Goal: Submit feedback/report problem

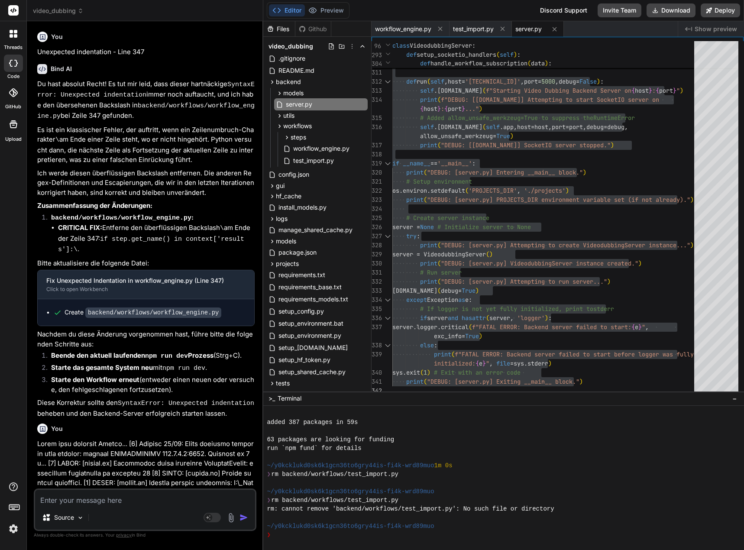
scroll to position [130, 0]
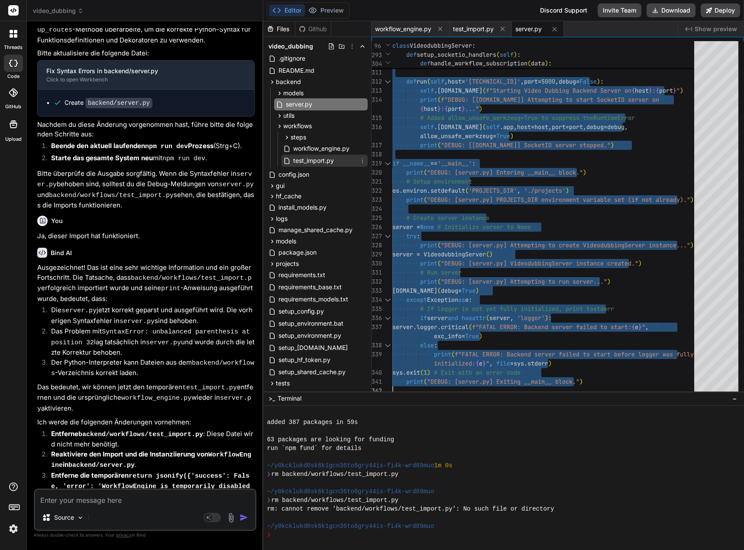
click at [361, 161] on icon at bounding box center [362, 160] width 7 height 7
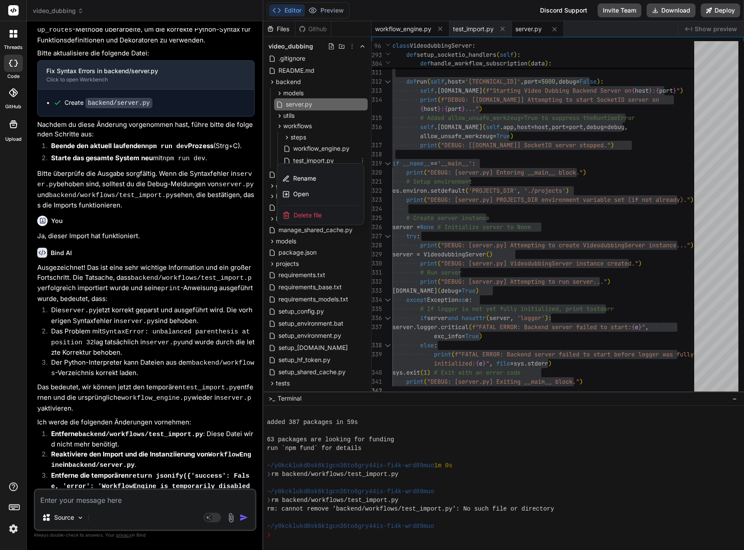
drag, startPoint x: 306, startPoint y: 213, endPoint x: 400, endPoint y: 30, distance: 206.4
click at [306, 213] on span "Delete file" at bounding box center [307, 215] width 28 height 9
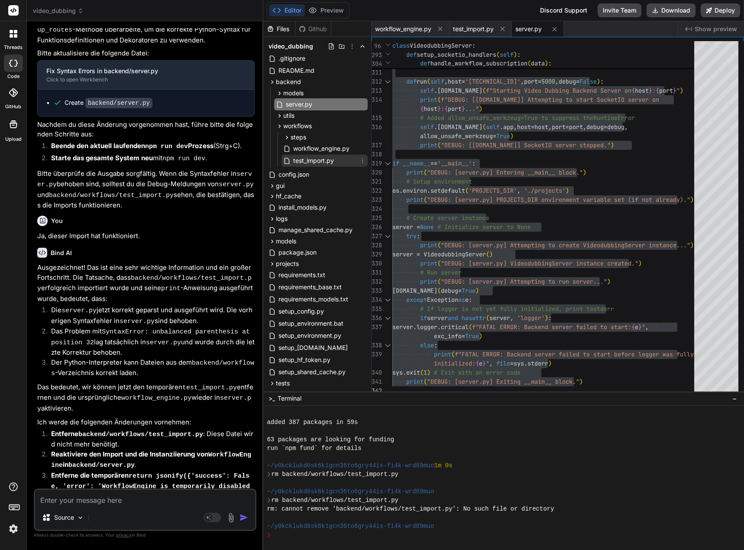
click at [359, 162] on icon at bounding box center [362, 160] width 7 height 7
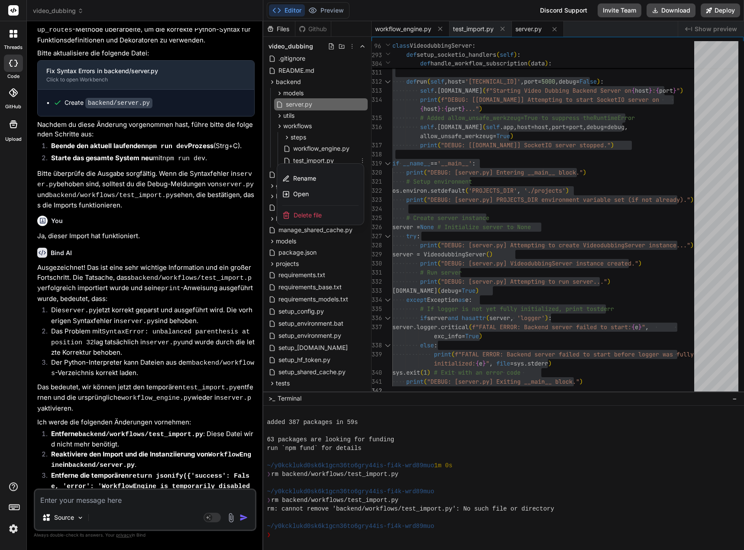
drag, startPoint x: 312, startPoint y: 214, endPoint x: 391, endPoint y: 33, distance: 197.5
click at [312, 214] on span "Delete file" at bounding box center [307, 215] width 28 height 9
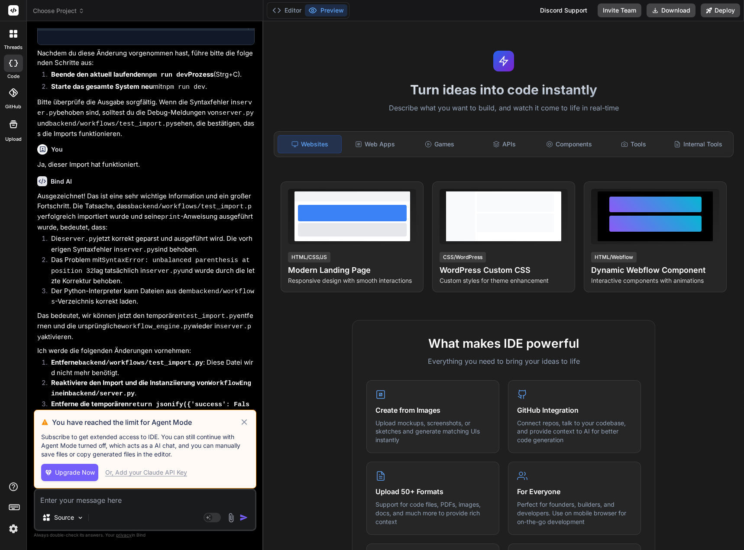
scroll to position [2173, 0]
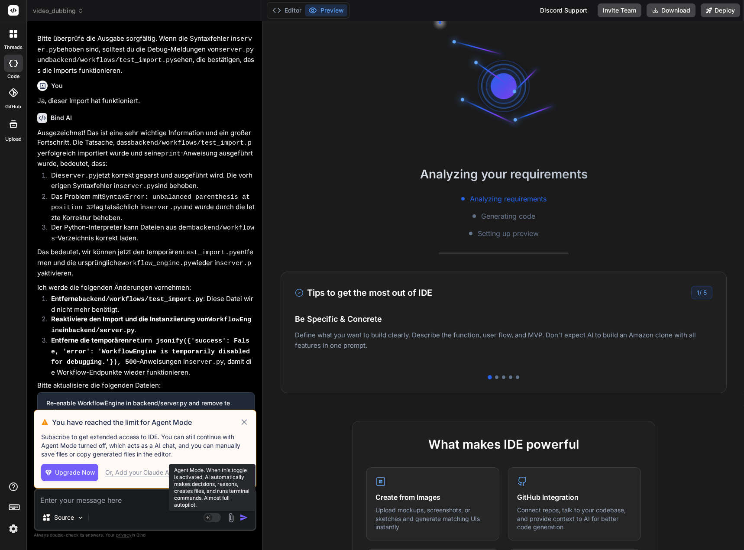
click at [211, 520] on rect at bounding box center [208, 517] width 8 height 8
click at [241, 421] on icon at bounding box center [244, 422] width 10 height 10
type textarea "x"
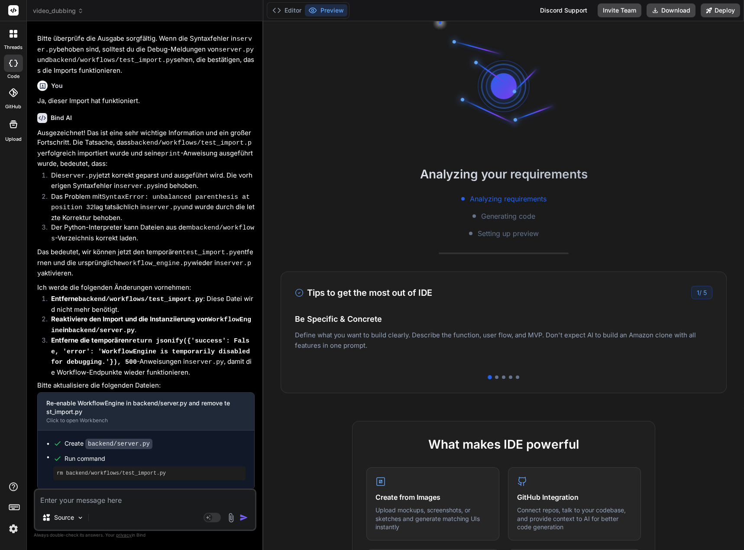
click at [92, 495] on textarea at bounding box center [145, 498] width 220 height 16
type textarea "O"
type textarea "x"
type textarea "Oh"
type textarea "x"
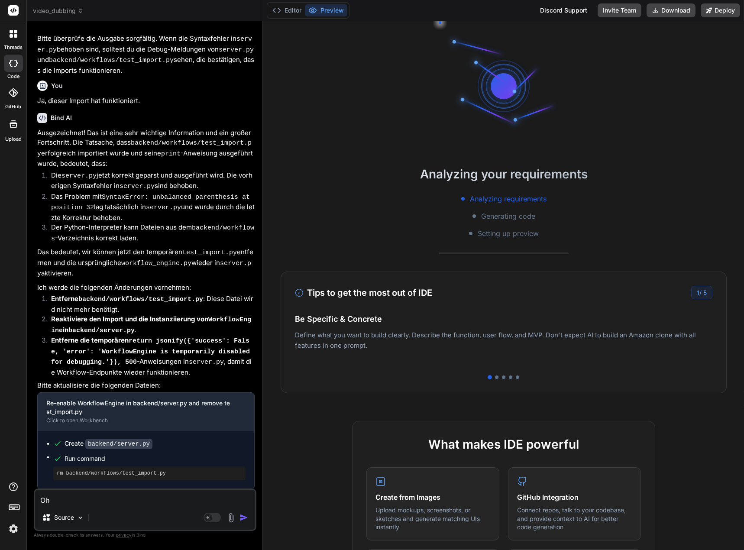
type textarea "Ohn"
type textarea "x"
type textarea "Ohne"
type textarea "x"
type textarea "Ohne"
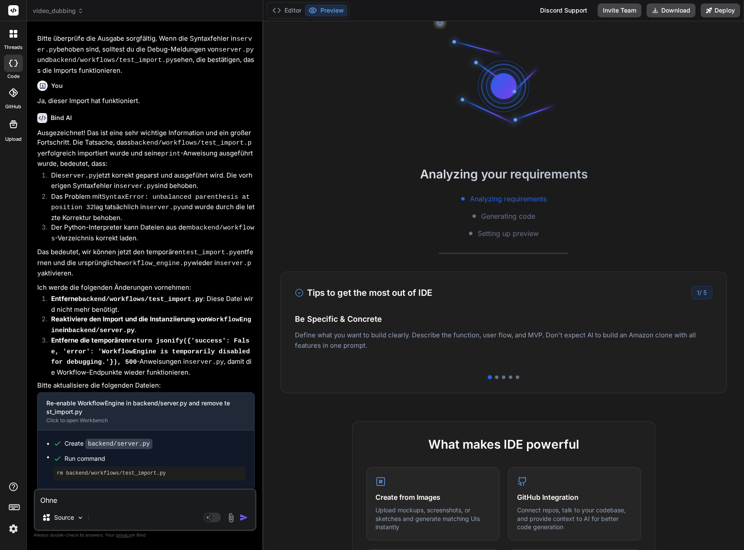
type textarea "x"
type textarea "Ohne d"
type textarea "x"
type textarea "Ohne di"
type textarea "x"
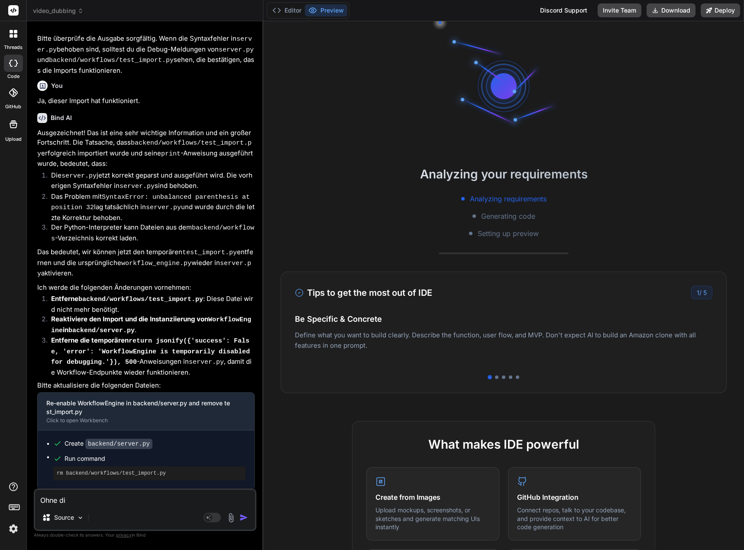
type textarea "Ohne die"
type textarea "x"
type textarea "Ohne dies"
type textarea "x"
type textarea "Ohne diese"
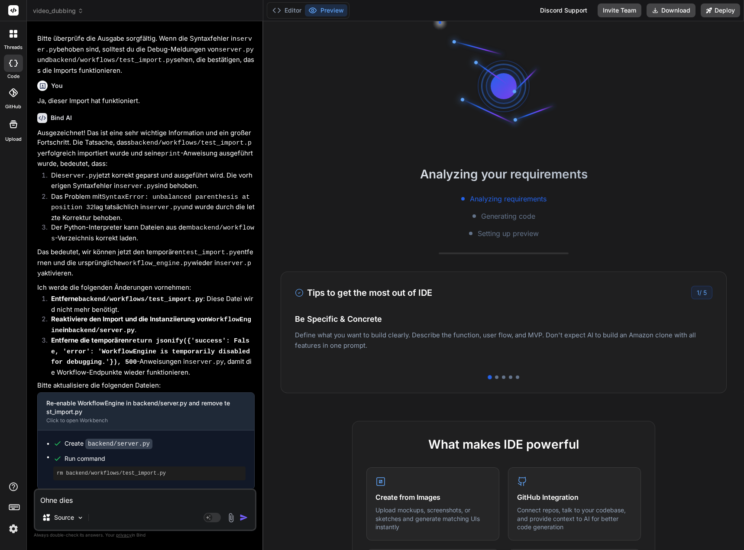
type textarea "x"
type textarea "Ohne dieses"
type textarea "x"
type textarea "Ohne dieses"
type textarea "x"
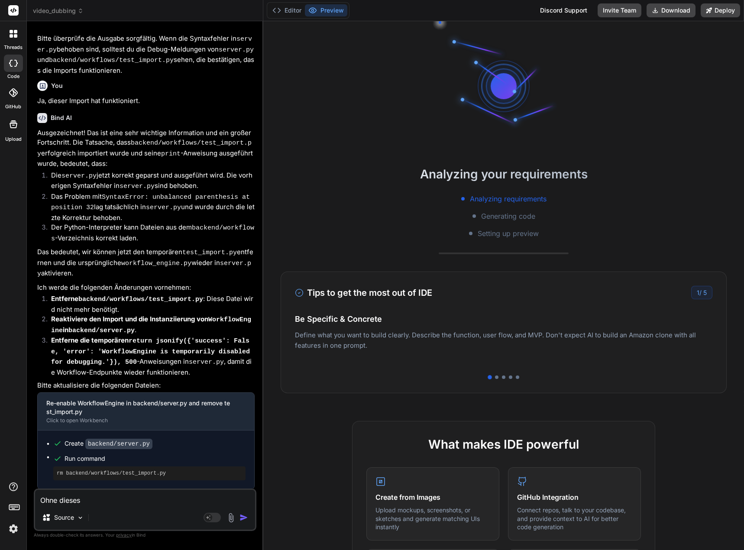
type textarea "Ohne dieses t"
type textarea "x"
type textarea "Ohne dieses te"
type textarea "x"
type textarea "Ohne dieses tes"
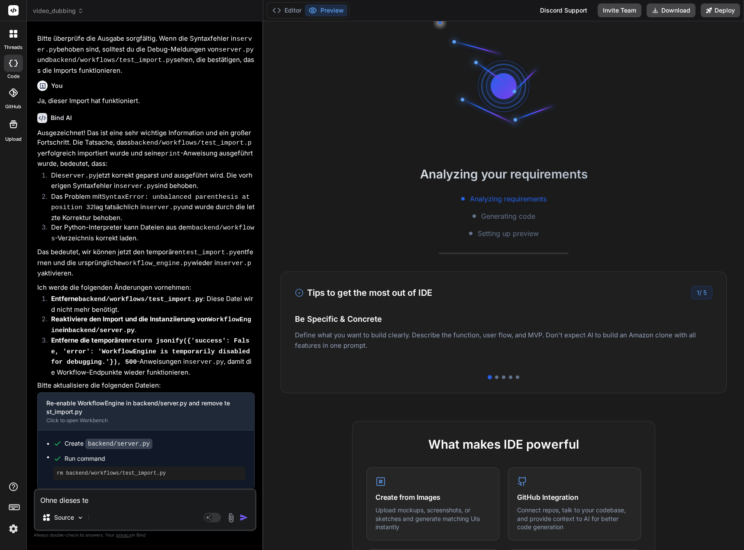
type textarea "x"
type textarea "Ohne dieses test"
type textarea "x"
type textarea "Ohne dieses test_"
type textarea "x"
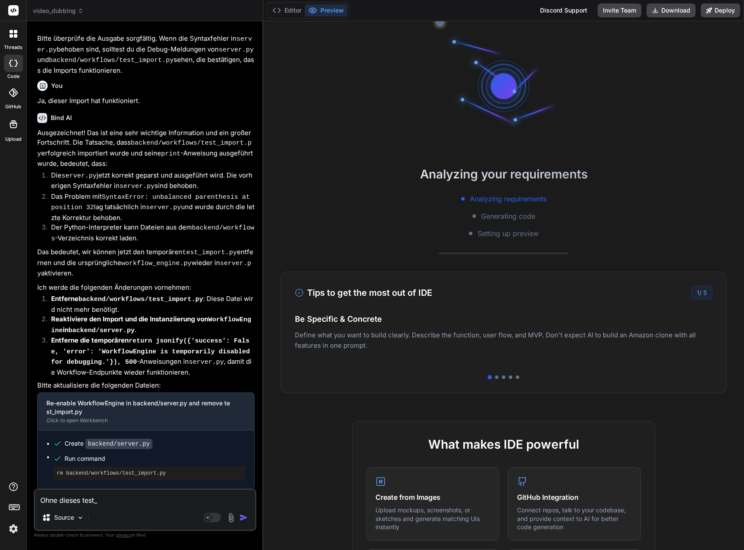
type textarea "Ohne dieses test_i"
type textarea "x"
type textarea "Ohne dieses test_im"
type textarea "x"
type textarea "Ohne dieses test_imp"
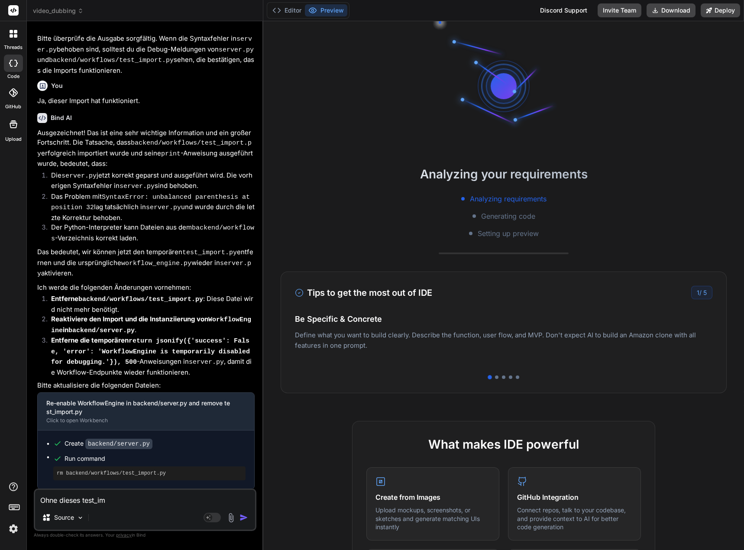
type textarea "x"
type textarea "Ohne dieses test_impo"
type textarea "x"
type textarea "Ohne dieses test_impor"
type textarea "x"
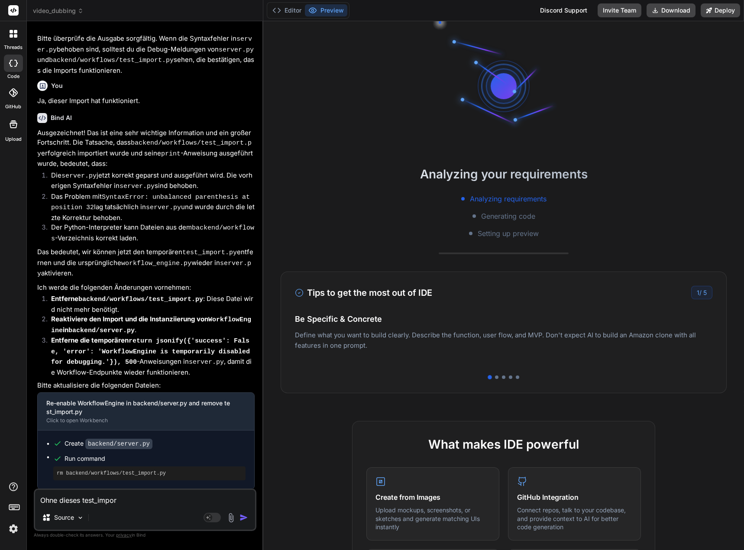
type textarea "Ohne dieses test_import"
type textarea "x"
type textarea "Ohne dieses test_import."
type textarea "x"
type textarea "Ohne dieses test_import.p"
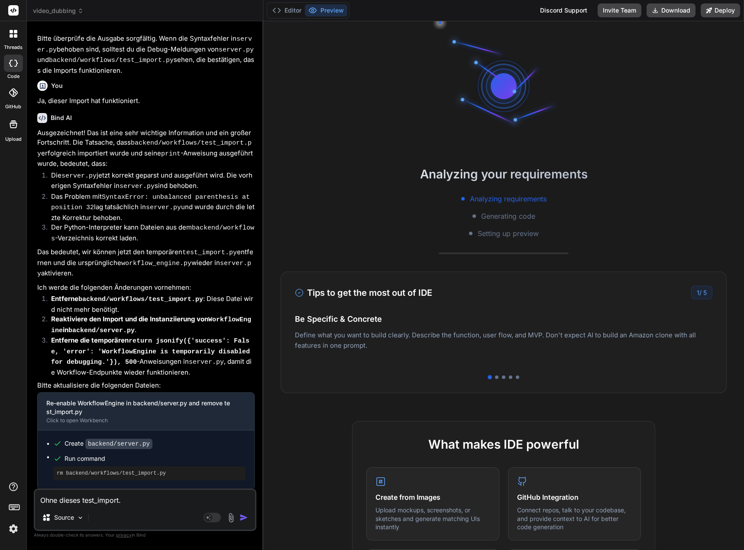
type textarea "x"
type textarea "Ohne dieses test_import.py"
type textarea "x"
type textarea "Ohne dieses test_import.py"
type textarea "x"
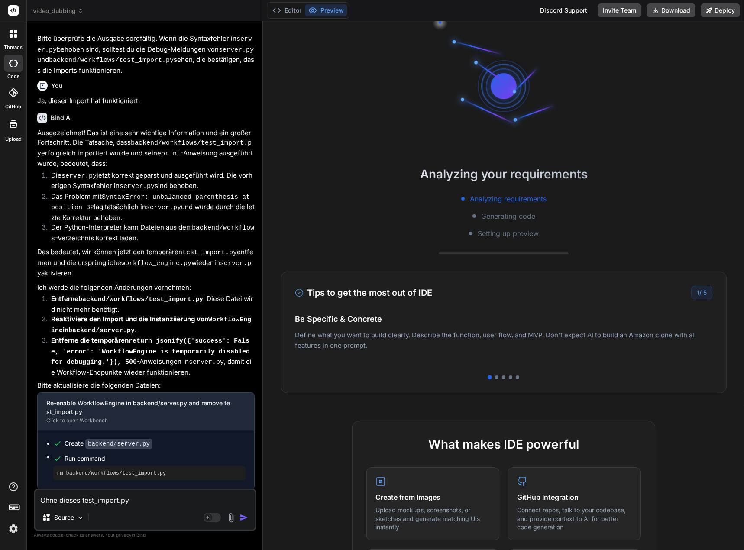
type textarea "Ohne dieses test_import.py k"
type textarea "x"
type textarea "Ohne dieses test_import.py ko"
type textarea "x"
type textarea "Ohne dieses test_import.py kom"
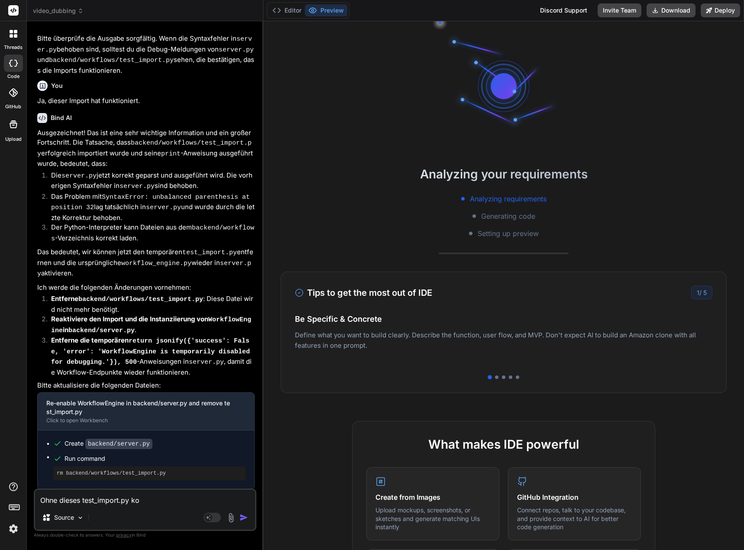
type textarea "x"
type textarea "Ohne dieses test_import.py komm"
type textarea "x"
type textarea "Ohne dieses test_import.py kommt"
type textarea "x"
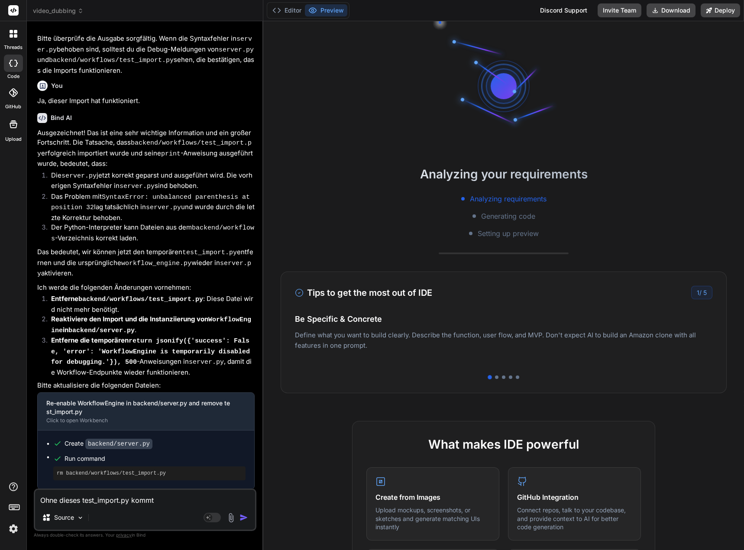
type textarea "Ohne dieses test_import.py kommt"
type textarea "x"
type textarea "Ohne dieses test_import.py kommt w"
type textarea "x"
type textarea "Ohne dieses test_import.py kommt wi"
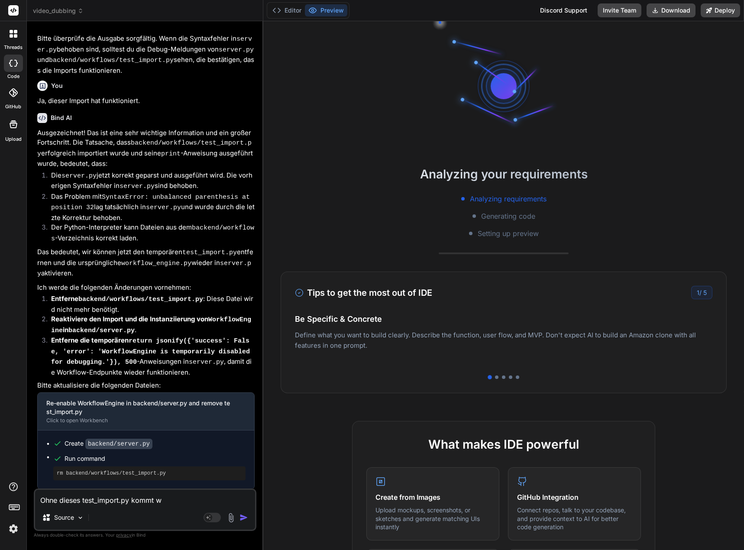
type textarea "x"
type textarea "Ohne dieses test_import.py kommt wie"
type textarea "x"
type textarea "Ohne dieses test_import.py kommt [PERSON_NAME]"
type textarea "x"
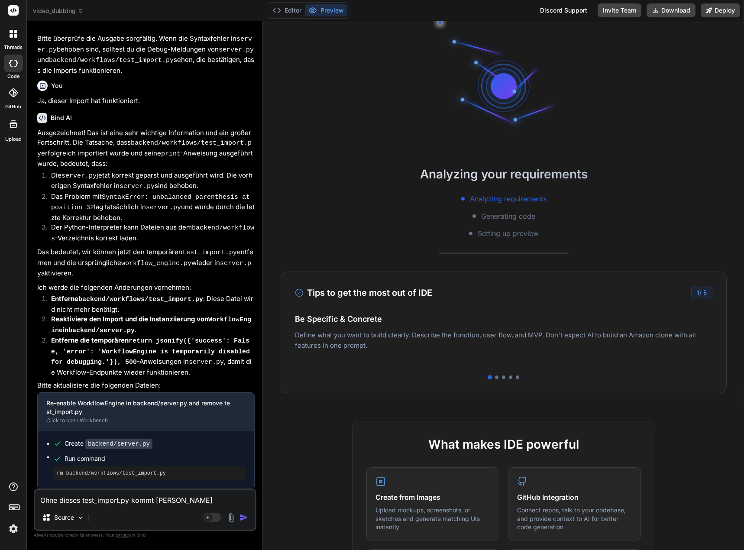
type textarea "Ohne dieses test_import.py kommt wiede"
type textarea "x"
type textarea "Ohne dieses test_import.py kommt wieder"
type textarea "x"
type textarea "Ohne dieses test_import.py kommt wieder"
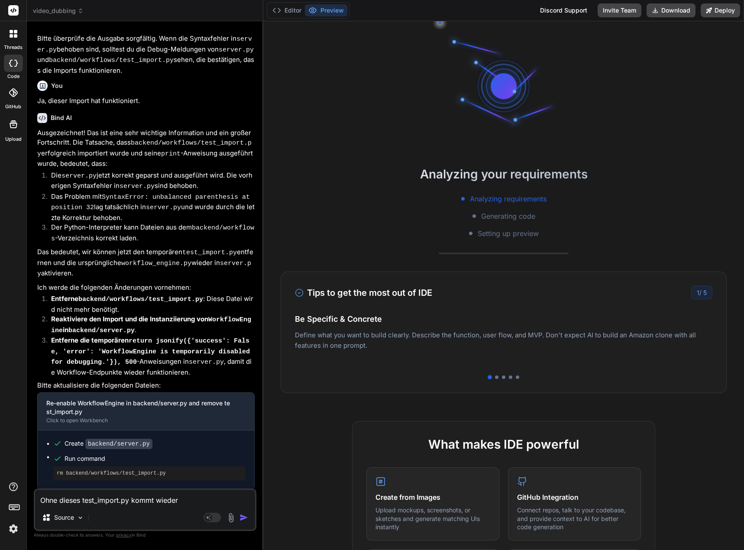
type textarea "x"
type textarea "Ohne dieses test_import.py kommt wieder d"
type textarea "x"
type textarea "Ohne dieses test_import.py kommt wieder di"
type textarea "x"
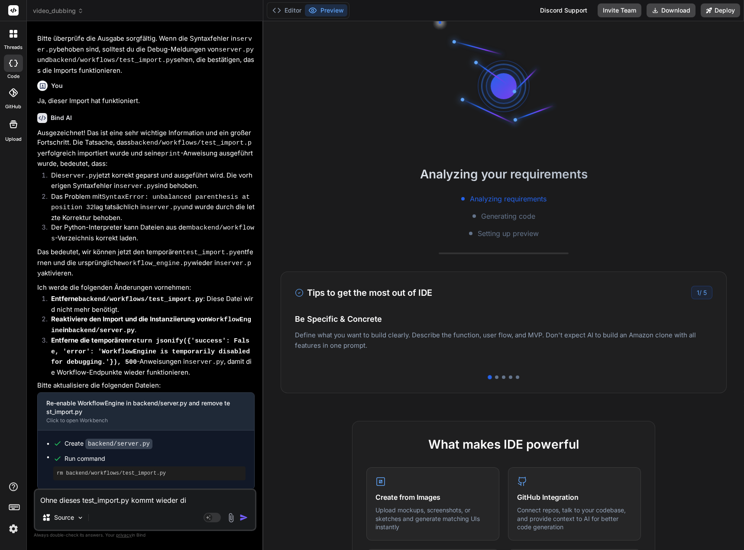
type textarea "Ohne dieses test_import.py kommt wieder die"
type textarea "x"
type textarea "Ohne dieses test_import.py kommt wieder dies"
type textarea "x"
type textarea "Ohne dieses test_import.py kommt wieder diese"
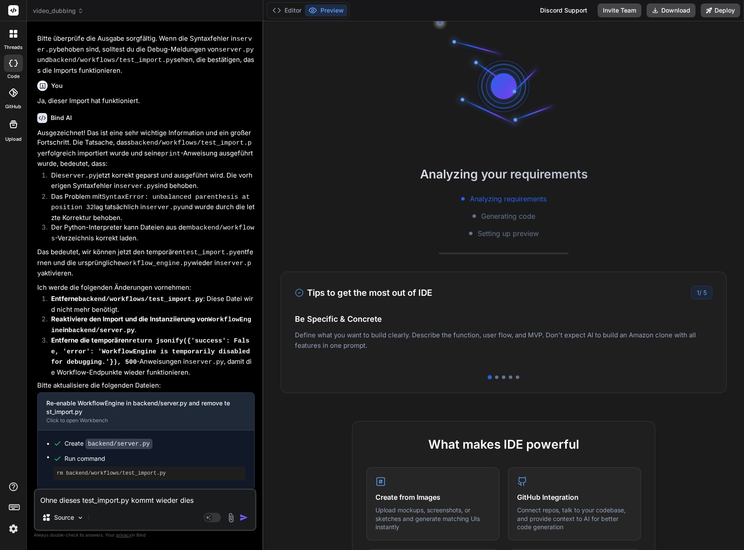
type textarea "x"
type textarea "Ohne dieses test_import.py kommt wieder dieser"
type textarea "x"
type textarea "Ohne dieses test_import.py kommt wieder dieser"
type textarea "x"
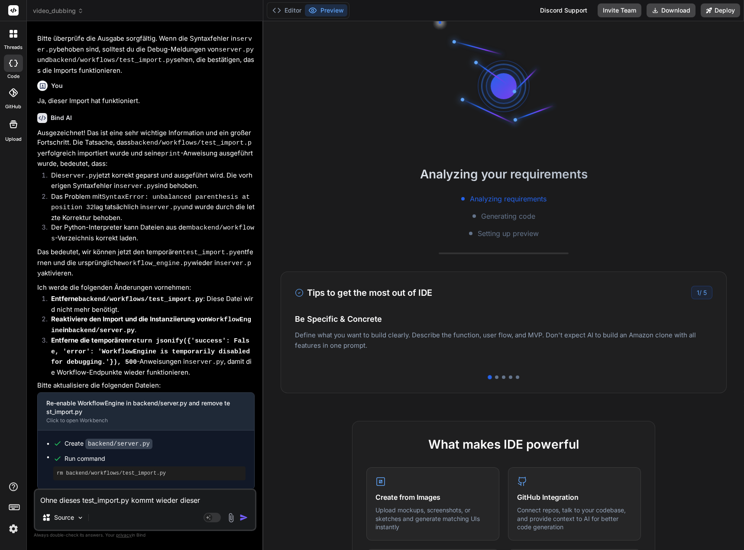
type textarea "Ohne dieses test_import.py kommt wieder dieser f"
type textarea "x"
type textarea "Ohne dieses test_import.py kommt wieder dieser fe"
type textarea "x"
type textarea "Ohne dieses test_import.py kommt wieder dieser f"
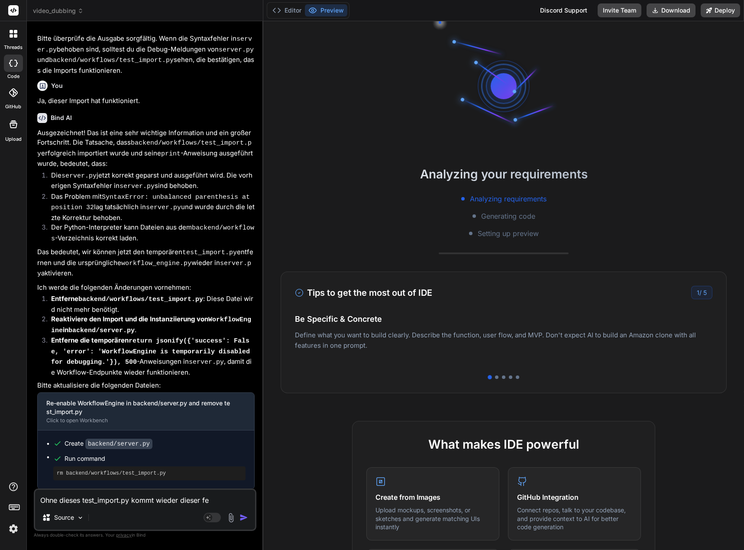
type textarea "x"
type textarea "Ohne dieses test_import.py kommt wieder dieser"
type textarea "x"
type textarea "Ohne dieses test_import.py kommt wieder dieser F"
type textarea "x"
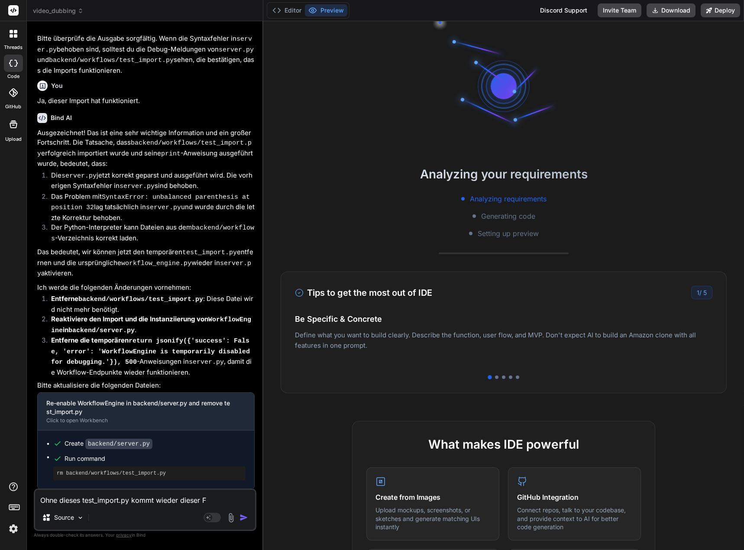
type textarea "Ohne dieses test_import.py kommt wieder dieser Fe"
type textarea "x"
type textarea "Ohne dieses test_import.py kommt wieder dieser Feh"
type textarea "x"
type textarea "Ohne dieses test_import.py kommt wieder dieser Fehl"
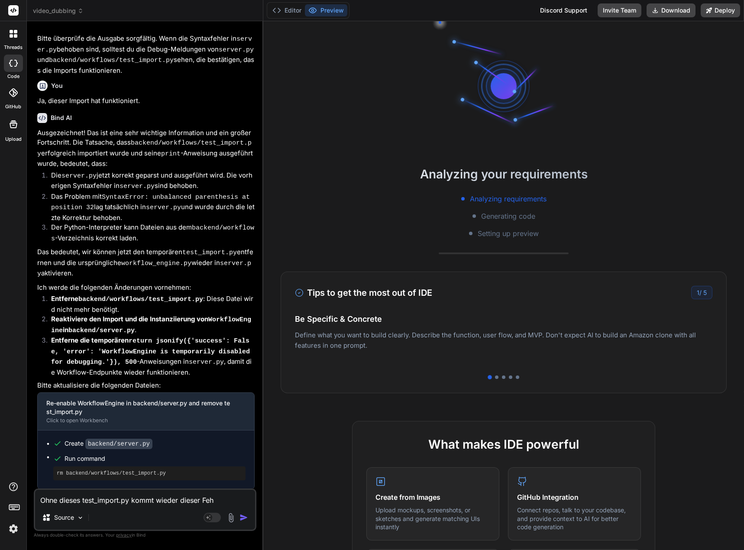
type textarea "x"
type textarea "Ohne dieses test_import.py kommt wieder dieser Fehle"
type textarea "x"
type textarea "Ohne dieses test_import.py kommt wieder dieser Fehler"
type textarea "x"
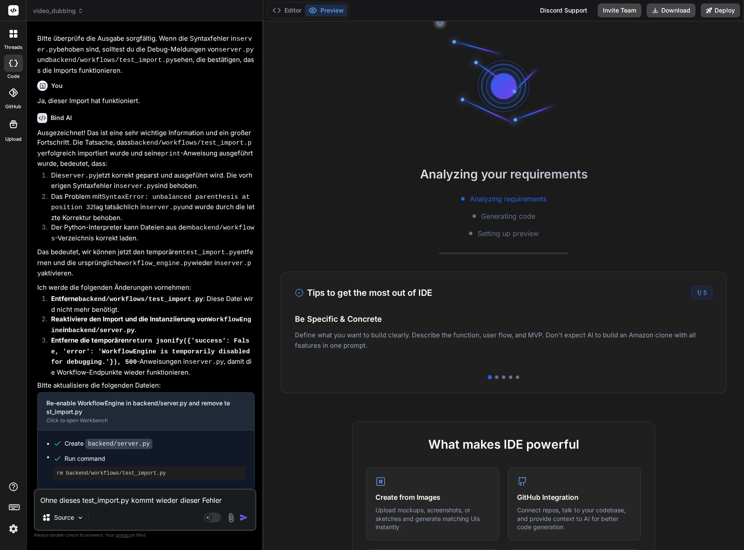
type textarea "Ohne dieses test_import.py kommt wieder dieser Fehler."
type textarea "x"
type textarea "Ohne dieses test_import.py kommt wieder dieser Fehler.."
type textarea "x"
type textarea "Ohne dieses test_import.py kommt wieder dieser Fehler..."
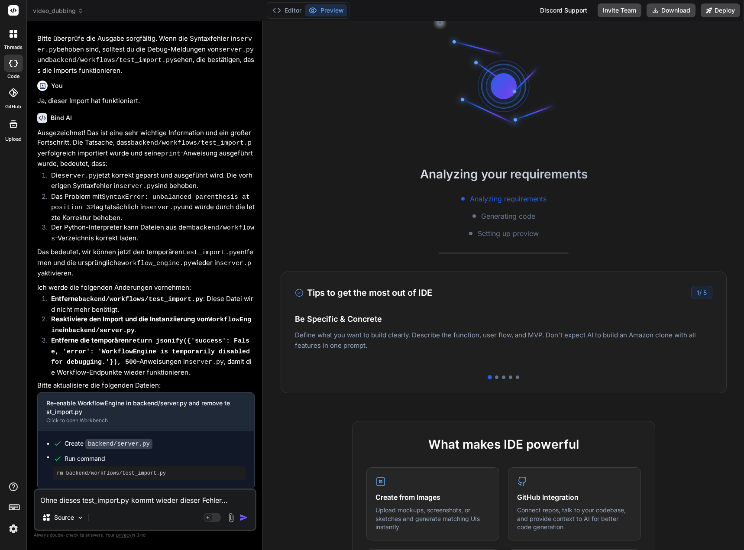
type textarea "x"
type textarea "Ohne dieses test_import.py kommt wieder dieser Fehler..."
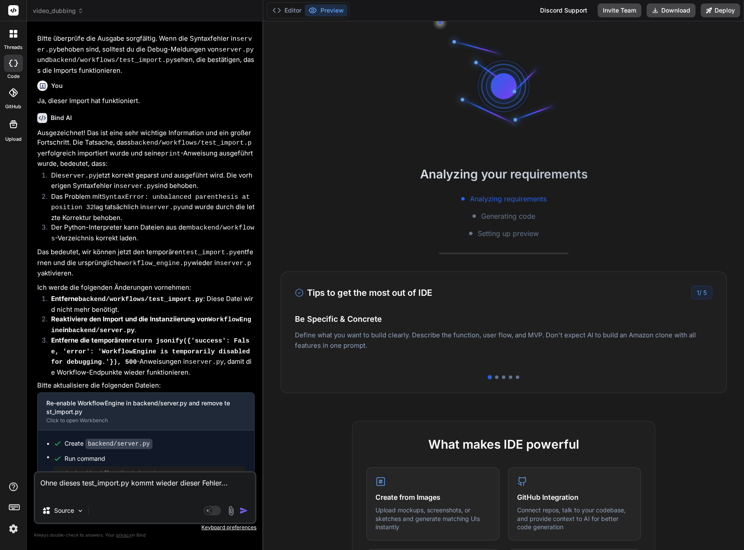
type textarea "x"
paste textarea "[0] ERROR: [server.py] Unexpected error importing WorkflowEngine: unbalanced pa…"
type textarea "Ohne dieses test_import.py kommt wieder dieser Fehler... [0] ERROR: [server.py]…"
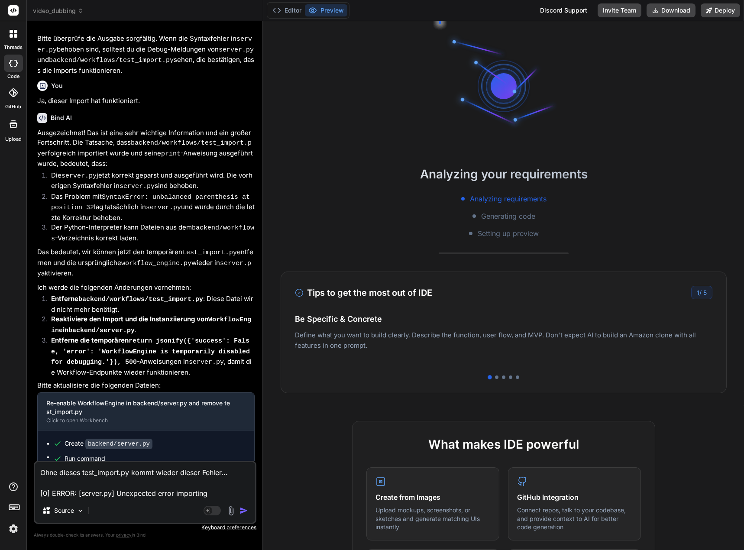
type textarea "x"
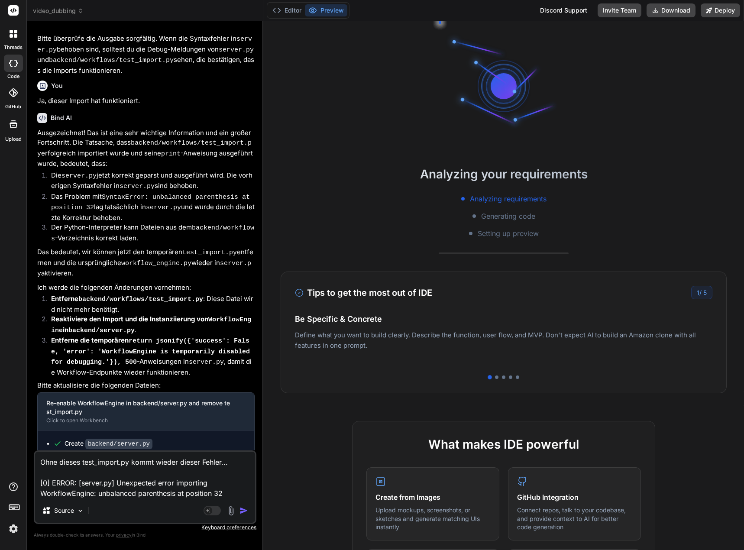
type textarea "Ohne dieses test_import.py kommt wieder diese Fehler... [0] ERROR: [server.py] …"
type textarea "x"
type textarea "Ohne dieses test_import.py kommt wieder dies Fehler... [0] ERROR: [server.py] U…"
type textarea "x"
type textarea "Ohne dieses test_import.py kommt wieder die Fehler... [0] ERROR: [server.py] Un…"
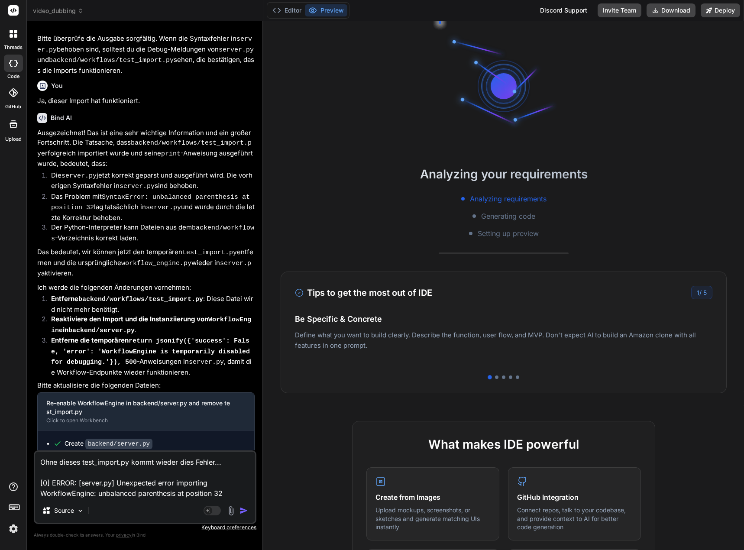
type textarea "x"
type textarea "Ohne dieses test_import.py kommt wieder di [PERSON_NAME]... [0] ERROR: [server.…"
type textarea "x"
type textarea "Ohne dieses test_import.py kommt wieder d Fehler... [0] ERROR: [server.py] Unex…"
type textarea "x"
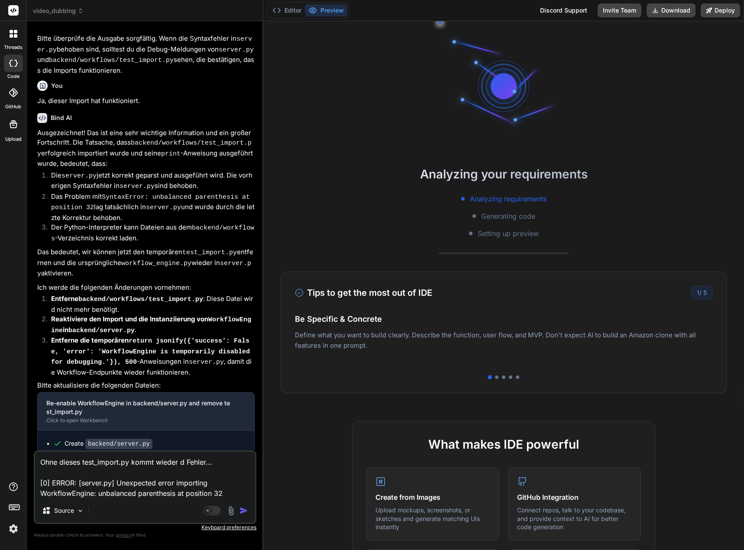
type textarea "Ohne dieses test_import.py kommt wieder de Fehler... [0] ERROR: [server.py] Une…"
type textarea "x"
type textarea "Ohne dieses test_import.py kommt wieder der Fehler... [0] ERROR: [server.py] Un…"
type textarea "x"
type textarea "Ohne dieses test_import.py kommt wieder ders Fehler... [0] ERROR: [server.py] U…"
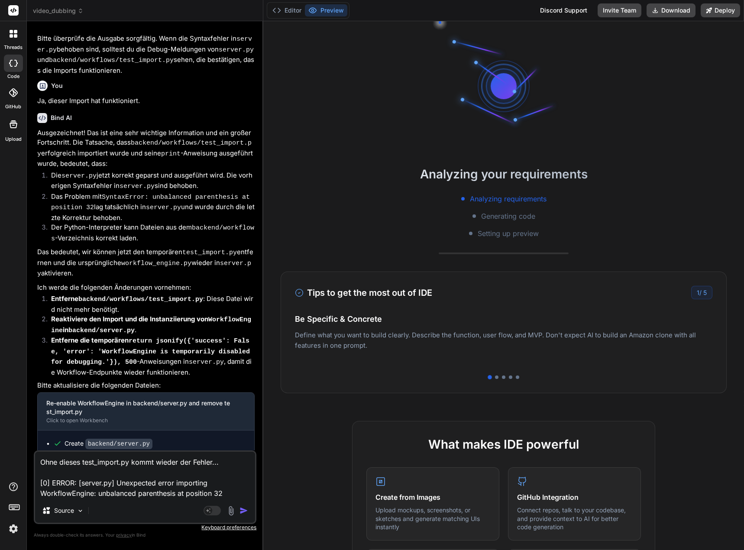
type textarea "x"
type textarea "Ohne dieses test_import.py kommt wieder derse Fehler... [0] ERROR: [server.py] …"
type textarea "x"
type textarea "Ohne dieses test_import.py kommt wieder dersel Fehler... [0] ERROR: [server.py]…"
type textarea "x"
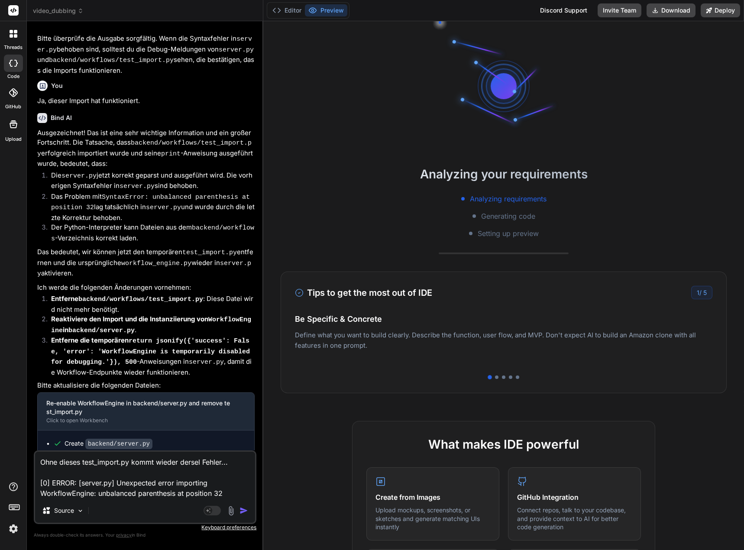
type textarea "Ohne dieses test_import.py kommt wieder derselb Fehler... [0] ERROR: [server.py…"
type textarea "x"
type textarea "Ohne dieses test_import.py kommt wieder derselbe Fehler... [0] ERROR: [server.p…"
type textarea "x"
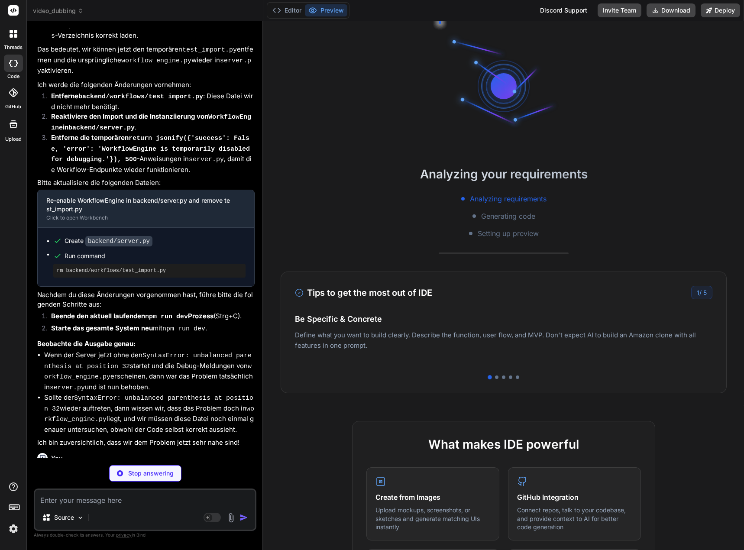
scroll to position [2376, 0]
click at [202, 521] on code "SyntaxError: unbalanced parenthesis at position 32" at bounding box center [145, 530] width 216 height 18
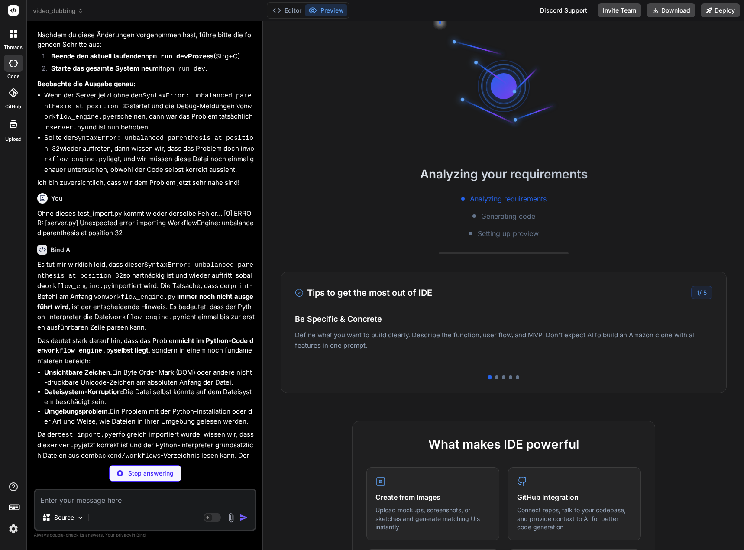
scroll to position [2784, 0]
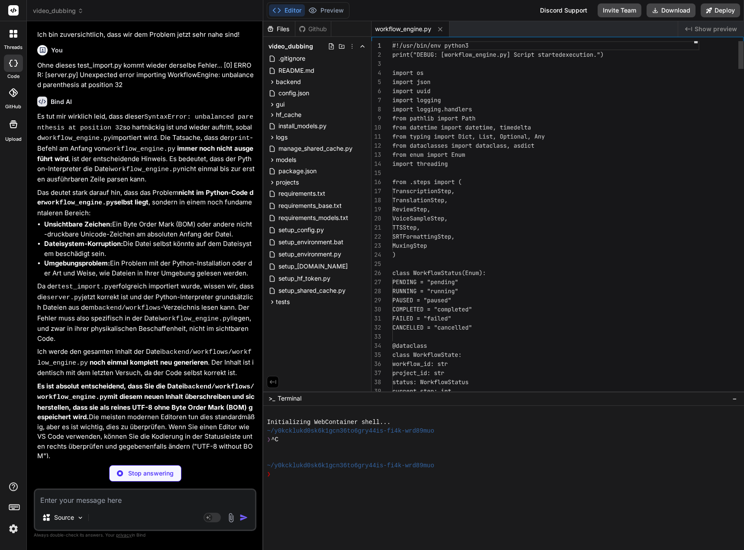
type textarea "x"
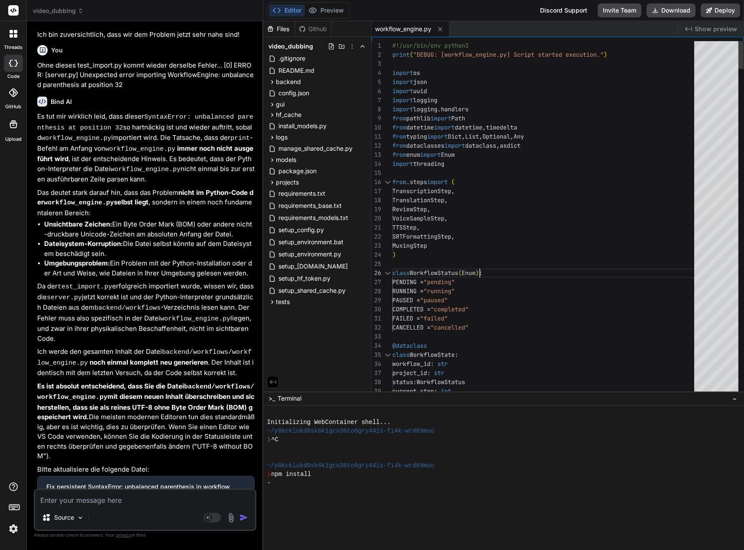
scroll to position [0, 0]
type textarea "#!/usr/bin/env python3 print("DEBUG: [workflow_engine.py] Script started execut…"
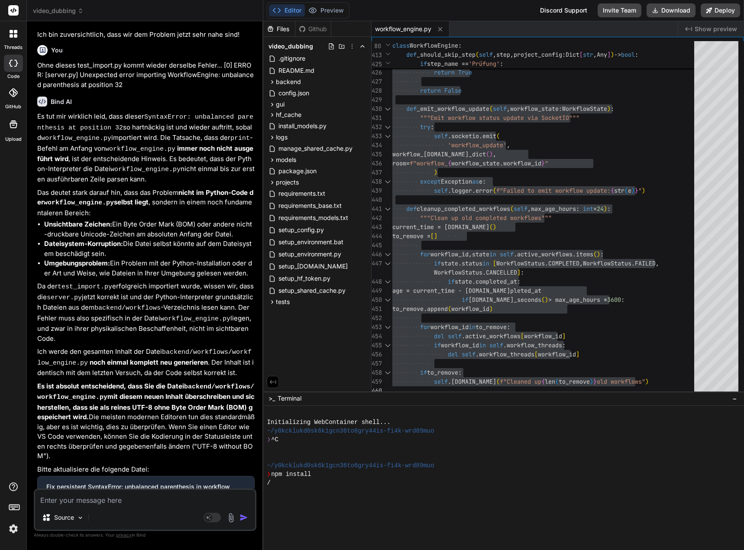
click at [94, 503] on textarea at bounding box center [145, 498] width 220 height 16
type textarea "I"
type textarea "x"
type textarea "Im"
type textarea "x"
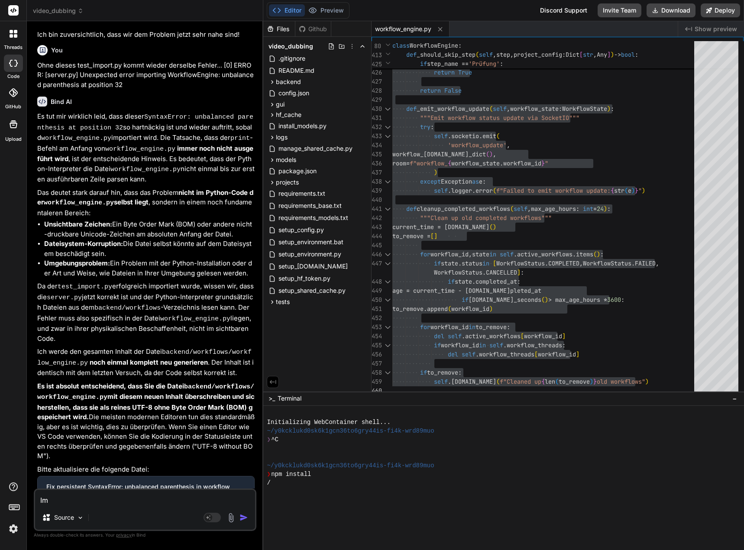
type textarea "Imm"
type textarea "x"
type textarea "Imme"
type textarea "x"
type textarea "Immer"
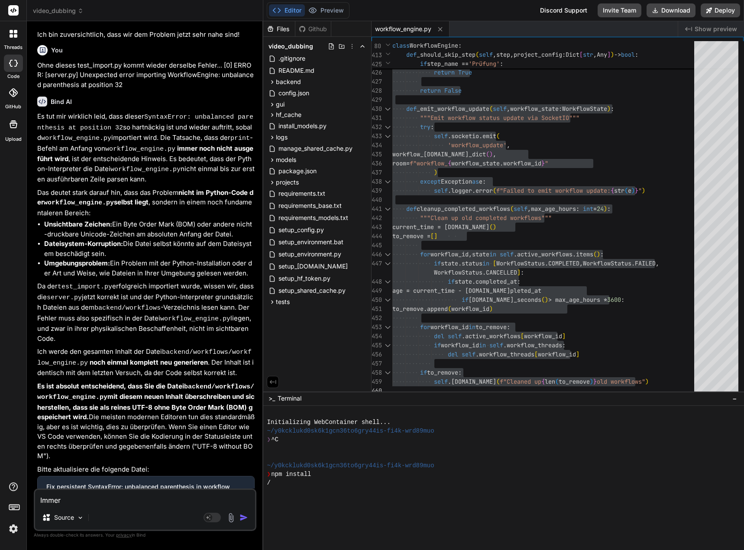
type textarea "x"
type textarea "Immer"
type textarea "x"
type textarea "Immer n"
type textarea "x"
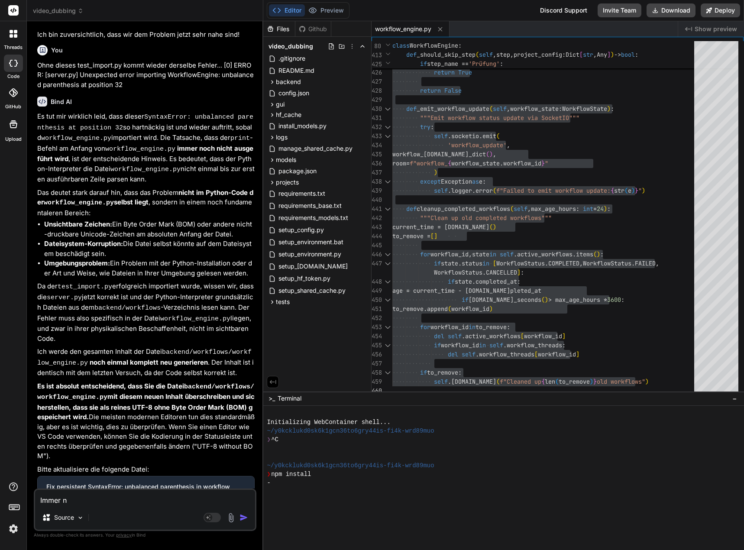
type textarea "Immer no"
type textarea "x"
type textarea "Immer noc"
type textarea "x"
type textarea "Immer noch"
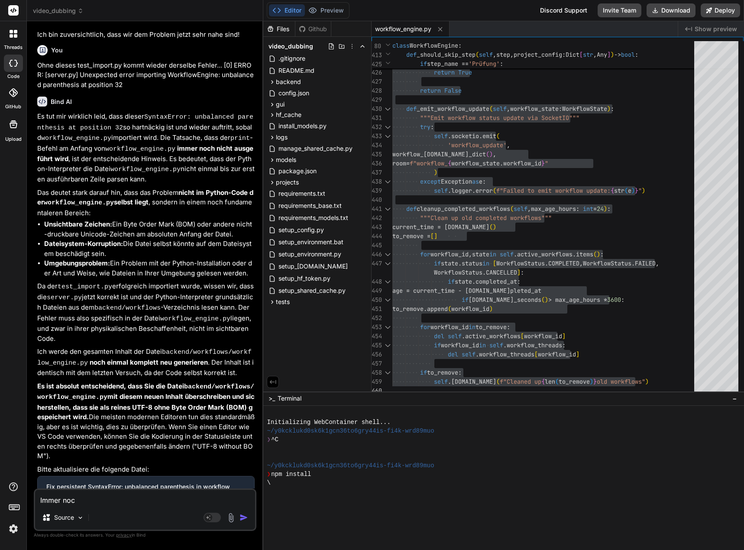
type textarea "x"
type textarea "Immer noch."
type textarea "x"
type textarea "Immer noch.."
type textarea "x"
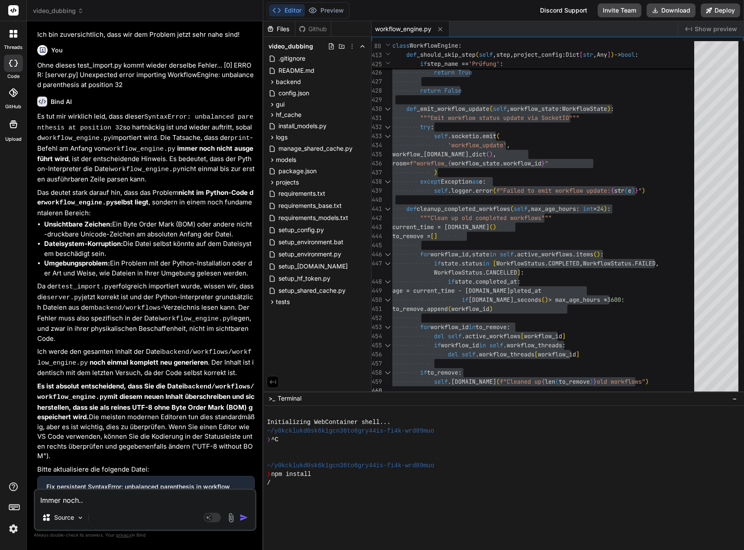
type textarea "Immer noch..."
type textarea "x"
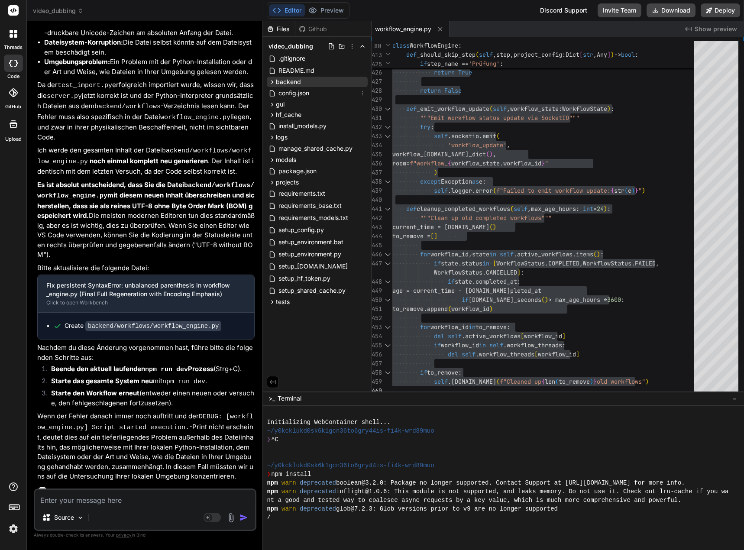
scroll to position [2985, 0]
click at [273, 81] on icon at bounding box center [272, 81] width 2 height 3
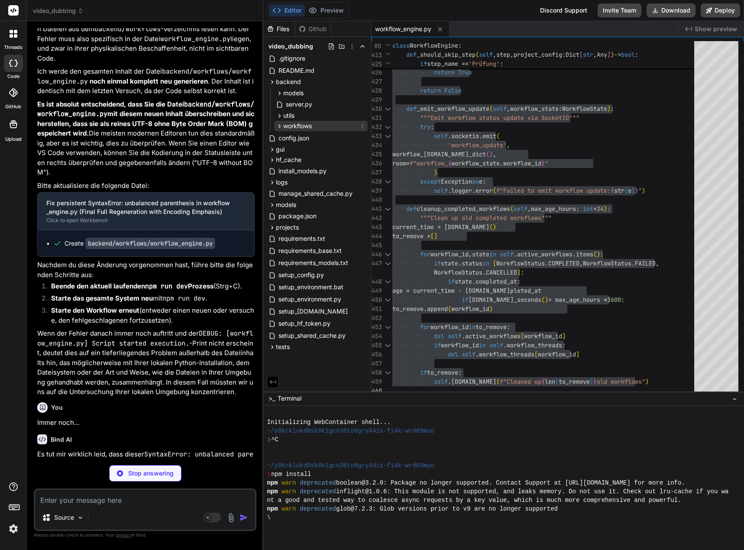
click at [277, 126] on icon at bounding box center [279, 126] width 7 height 7
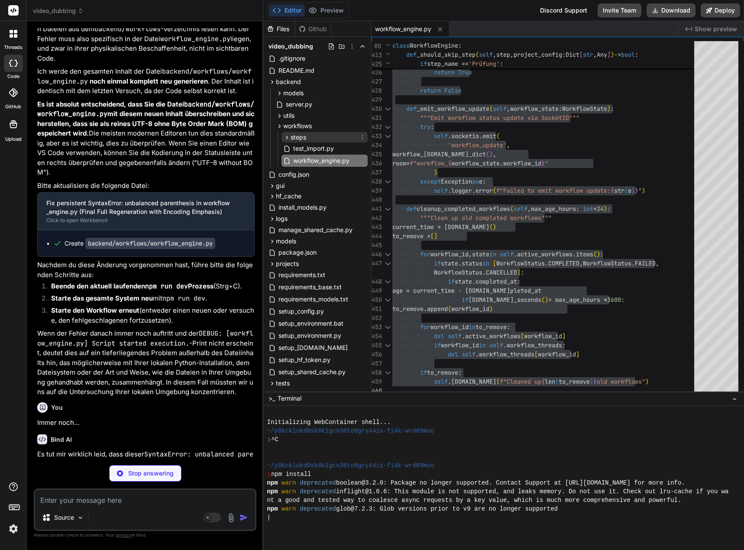
click at [286, 141] on icon at bounding box center [286, 137] width 7 height 7
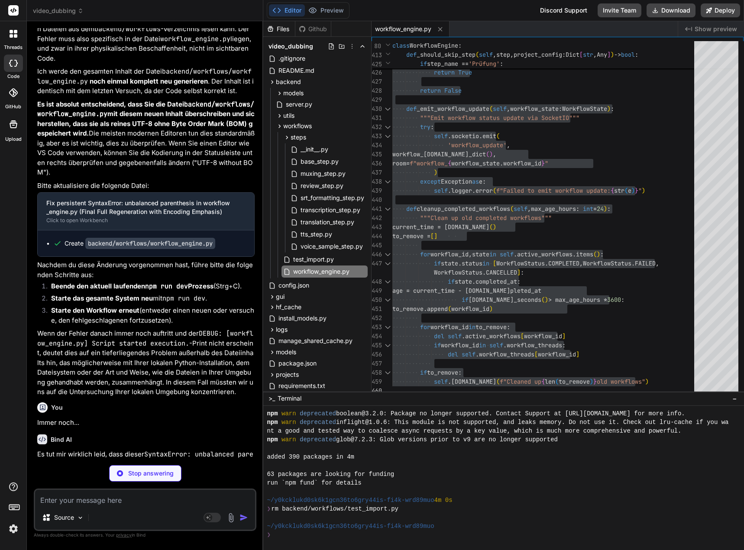
scroll to position [69, 0]
type textarea "x"
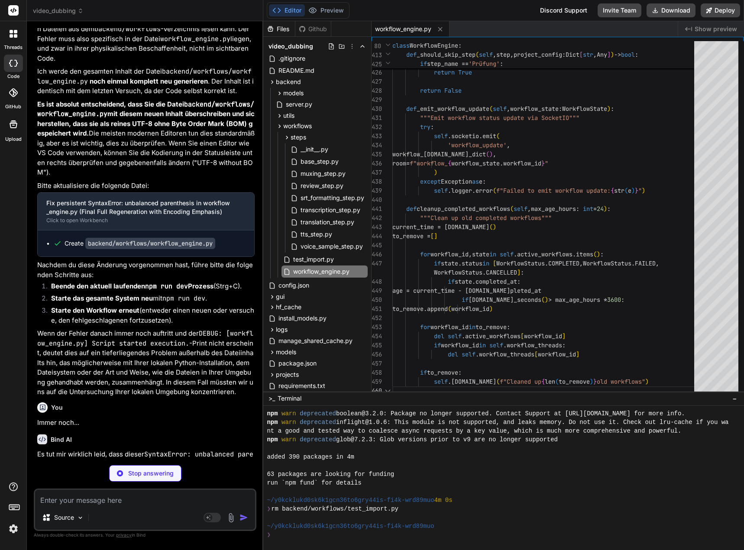
type textarea "x"
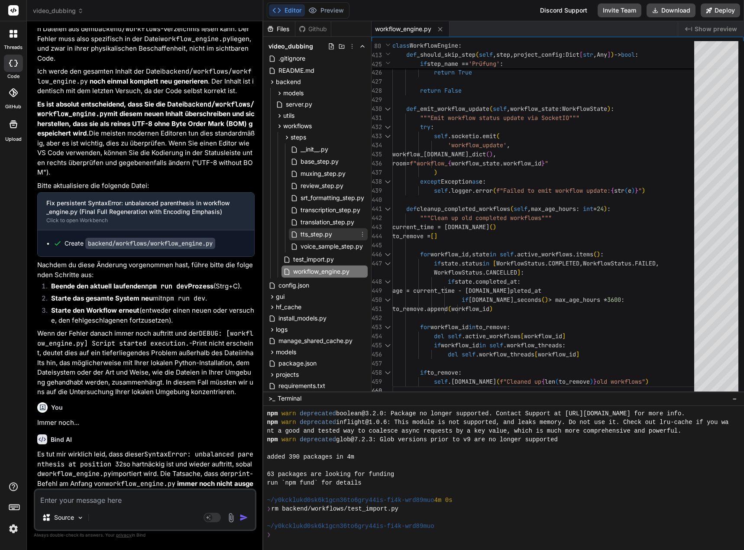
click at [320, 237] on span "tts_step.py" at bounding box center [316, 234] width 33 height 10
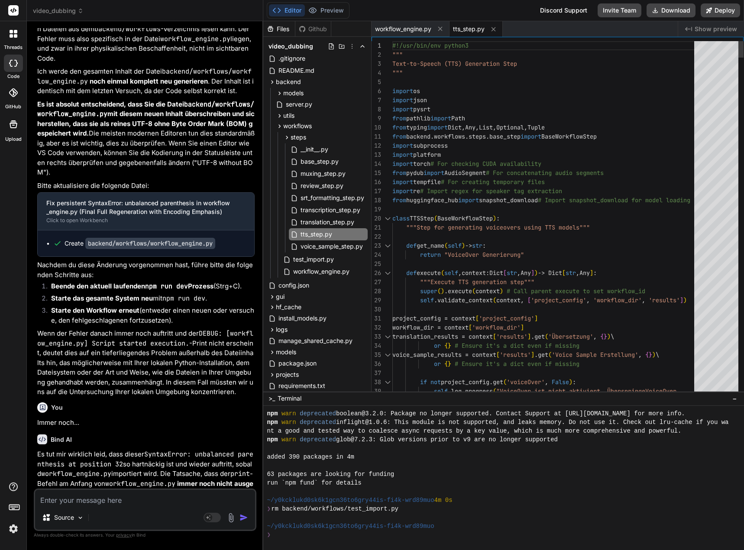
type textarea "#!/usr/bin/env python3 """ Text-to-Speech (TTS) Generation Step """ import os i…"
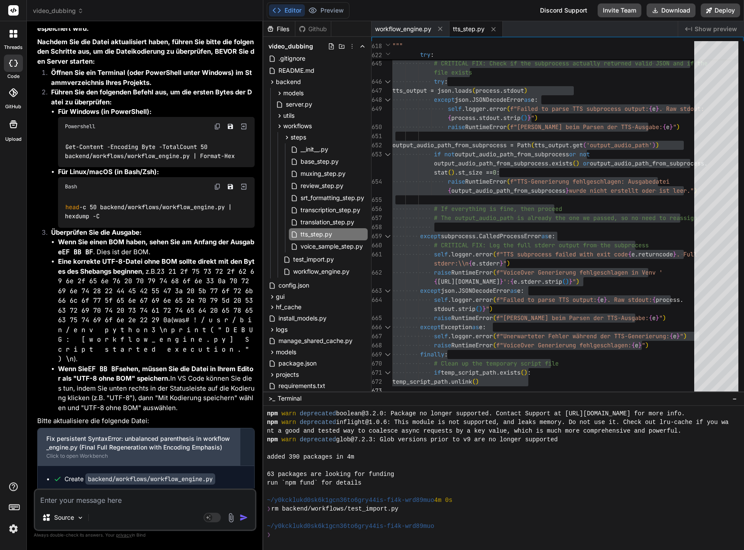
scroll to position [3764, 0]
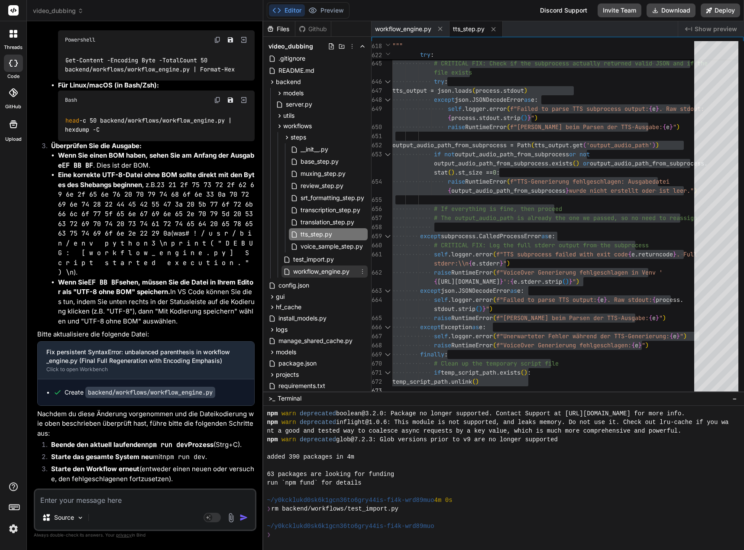
drag, startPoint x: 316, startPoint y: 276, endPoint x: 357, endPoint y: 279, distance: 41.7
click at [316, 276] on span "workflow_engine.py" at bounding box center [321, 271] width 58 height 10
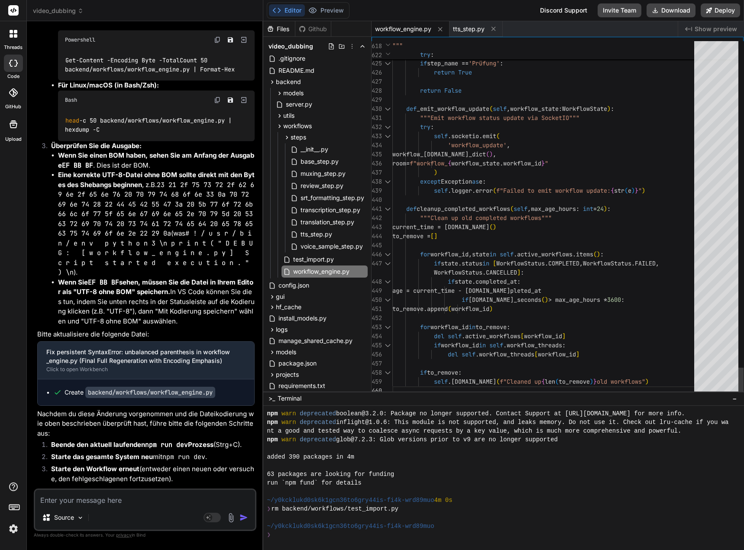
scroll to position [0, 0]
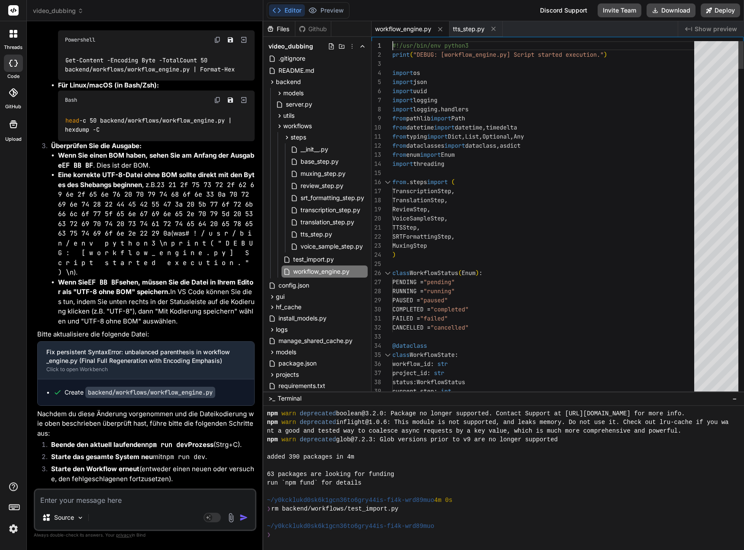
type textarea "#!/usr/bin/env python3 print("DEBUG: [workflow_engine.py] Script started execut…"
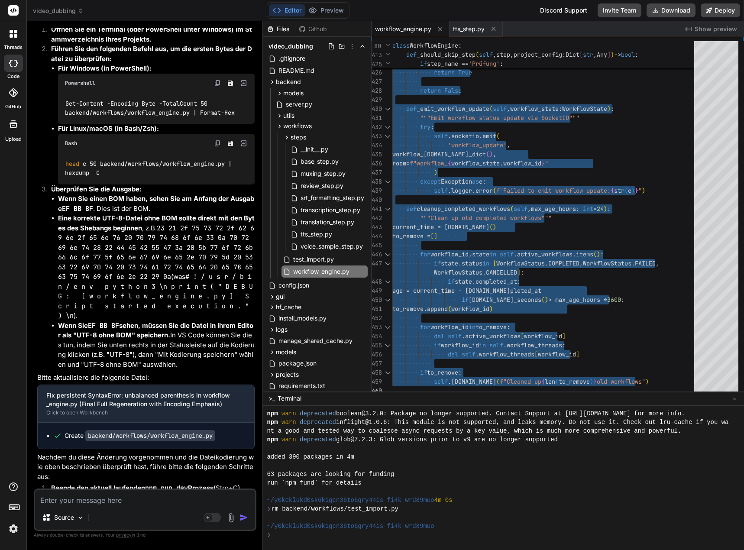
scroll to position [3678, 0]
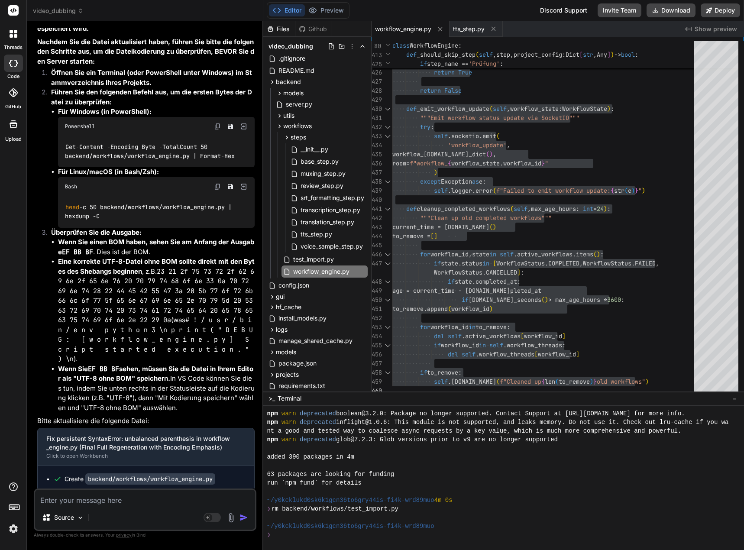
click at [216, 124] on img at bounding box center [217, 126] width 7 height 7
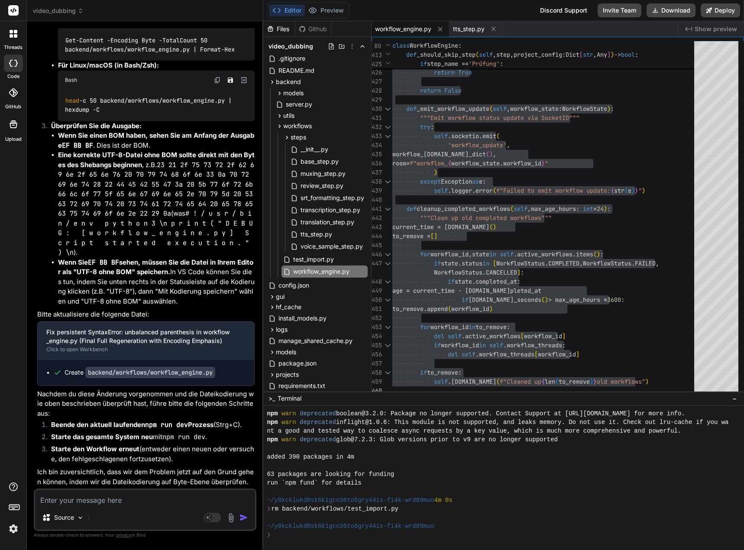
click at [89, 500] on textarea at bounding box center [145, 498] width 220 height 16
type textarea "D"
type textarea "x"
type textarea "Di"
type textarea "x"
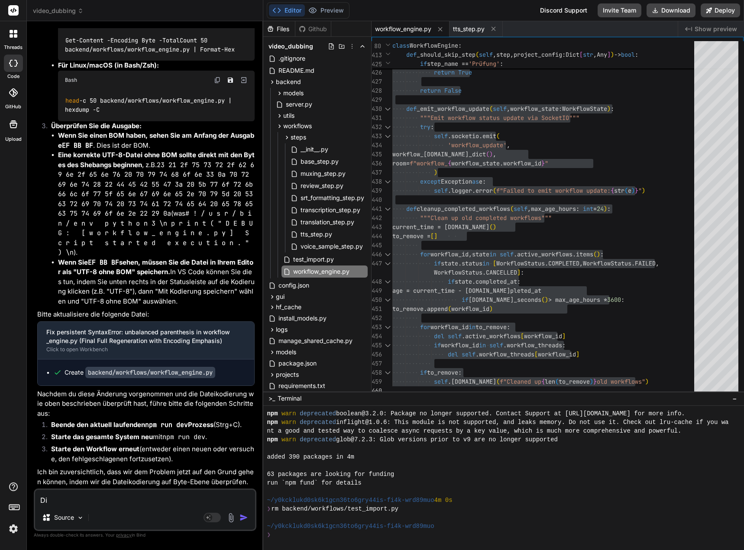
type textarea "Die"
type textarea "x"
type textarea "Die"
type textarea "x"
type textarea "Die D"
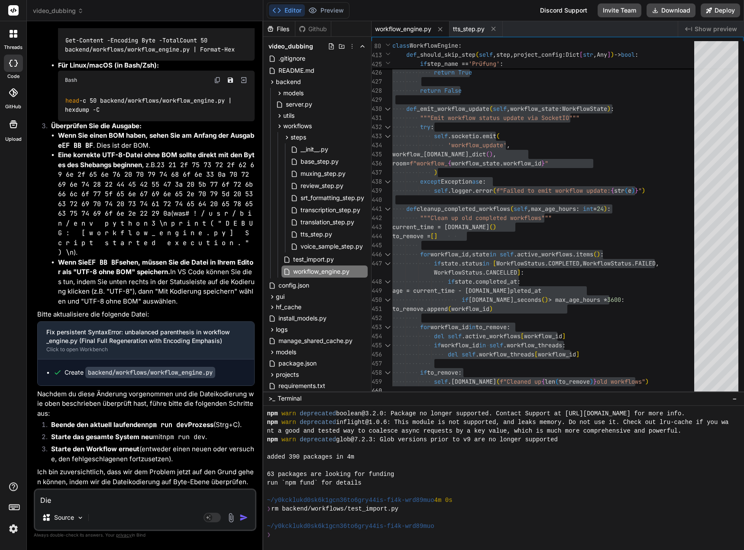
type textarea "x"
type textarea "Die Da"
type textarea "x"
type textarea "Die Dat"
type textarea "x"
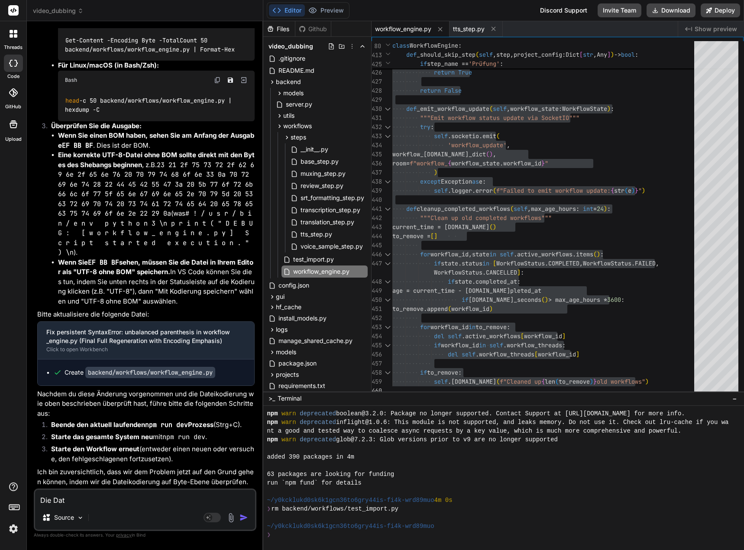
type textarea "Die Date"
type textarea "x"
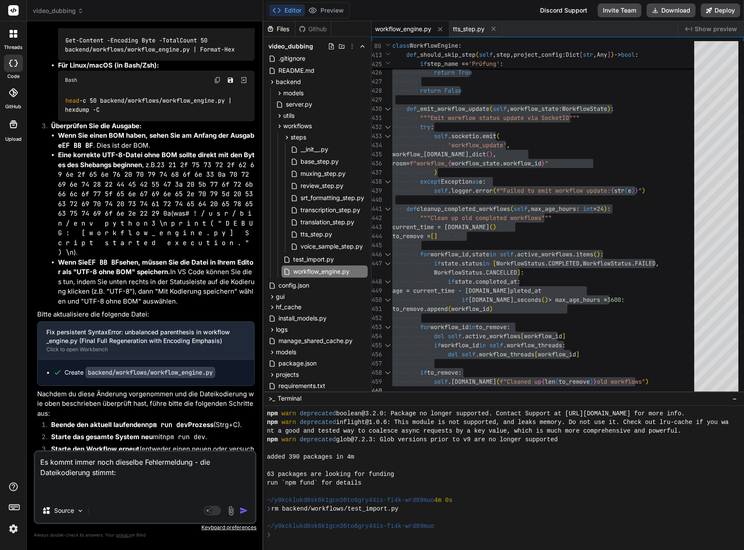
click at [65, 495] on textarea "Es kommt immer noch dieselbe Fehlermeldung - die Dateikodierung stimmt:" at bounding box center [145, 474] width 220 height 47
paste textarea "PS D:\_Projekte\Syn_PRG1\[DOMAIN_NAME]\video-dubbing-system> Get-Content -Encod…"
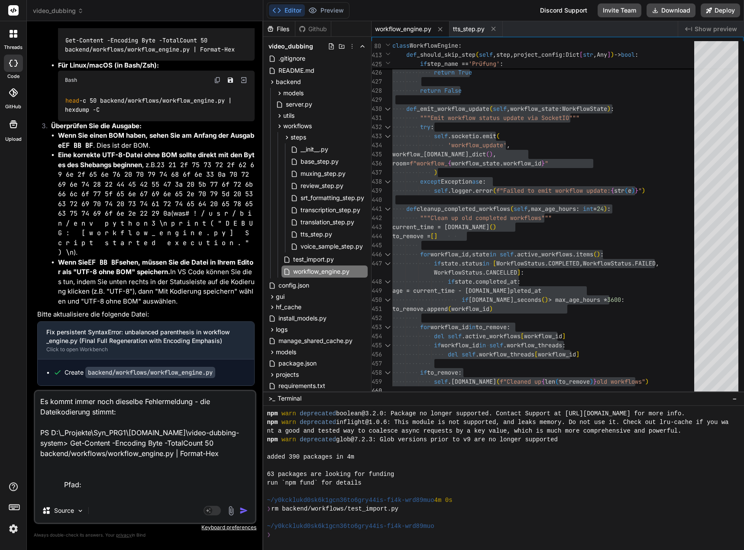
scroll to position [126, 0]
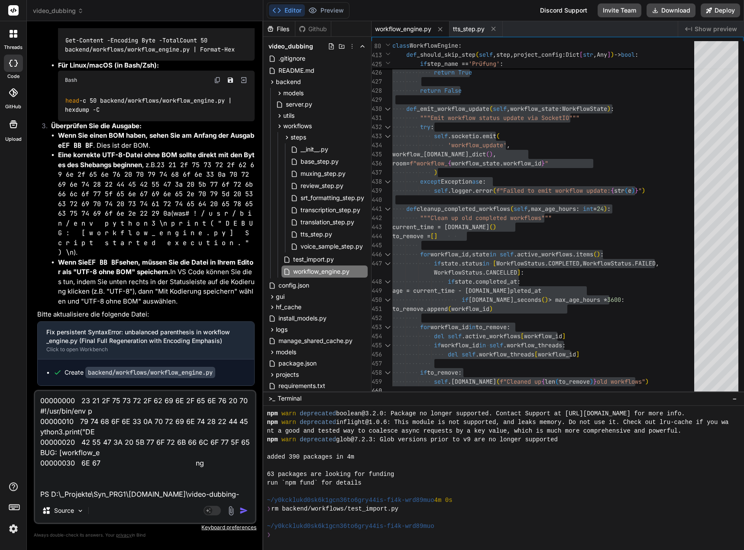
click at [242, 512] on img "button" at bounding box center [243, 510] width 9 height 9
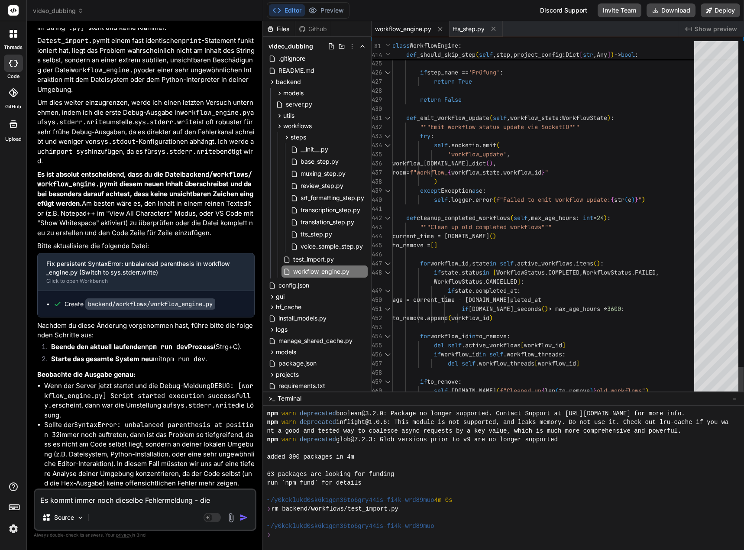
scroll to position [0, 0]
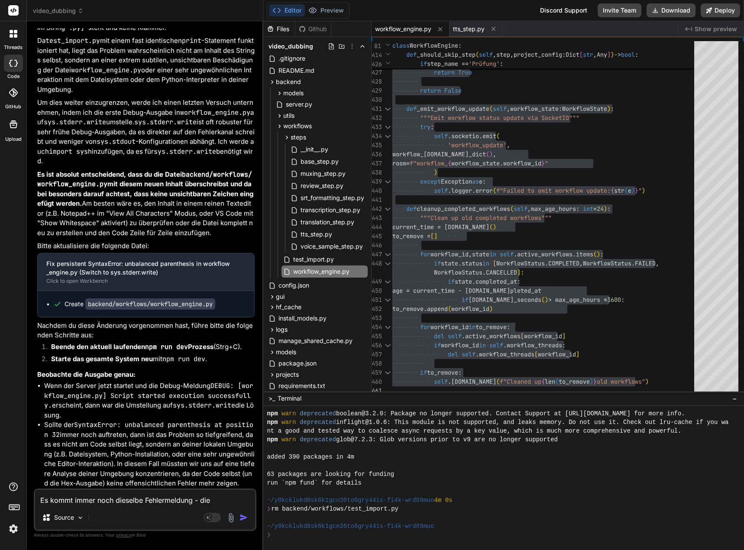
click at [103, 500] on textarea "Es kommt immer noch dieselbe Fehlermeldung - die Dateikodierung stimmt: PS D:\_…" at bounding box center [145, 498] width 220 height 16
click at [88, 504] on textarea "Es kommt immer noch dieselbe Fehlermeldung - die Dateikodierung stimmt: PS D:\_…" at bounding box center [145, 498] width 220 height 16
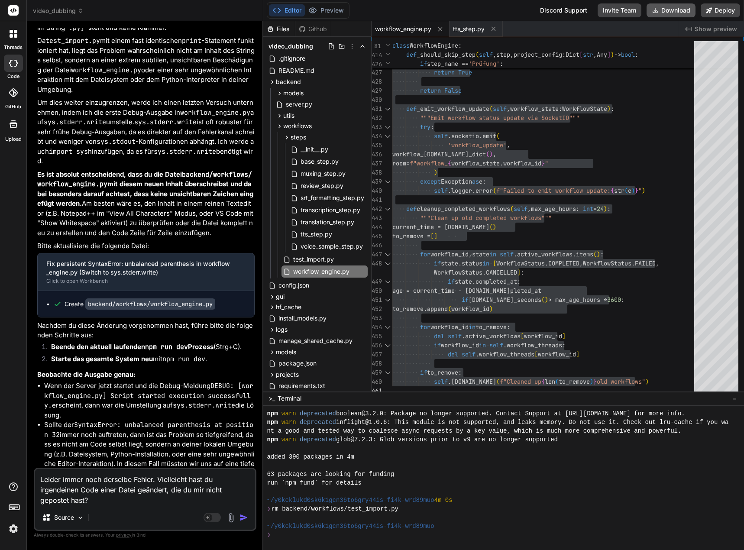
click at [671, 11] on button "Download" at bounding box center [670, 10] width 49 height 14
click at [360, 258] on icon at bounding box center [362, 259] width 7 height 7
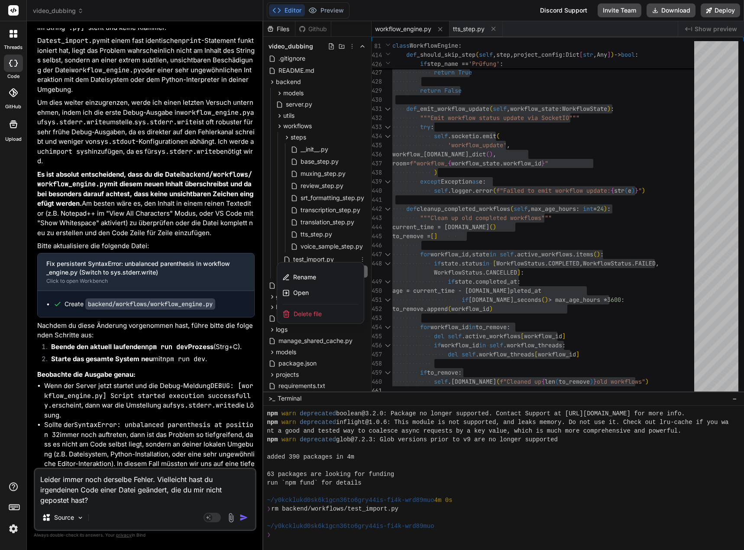
drag, startPoint x: 301, startPoint y: 315, endPoint x: 393, endPoint y: 33, distance: 296.5
click at [301, 315] on span "Delete file" at bounding box center [307, 314] width 28 height 9
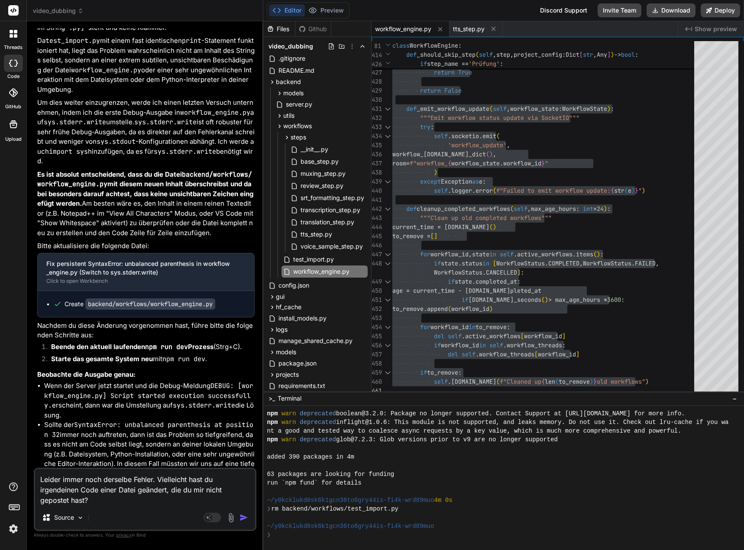
click at [103, 500] on textarea "Leider immer noch derselbe Fehler. Vielleicht hast du irgendeinen Code einer Da…" at bounding box center [145, 487] width 220 height 36
drag, startPoint x: 106, startPoint y: 500, endPoint x: 20, endPoint y: 474, distance: 89.8
click at [20, 474] on div "threads code GitHub Upload video_dubbing Created with Pixso. Bind AI Web Search…" at bounding box center [372, 275] width 744 height 550
click at [280, 115] on icon at bounding box center [280, 115] width 2 height 3
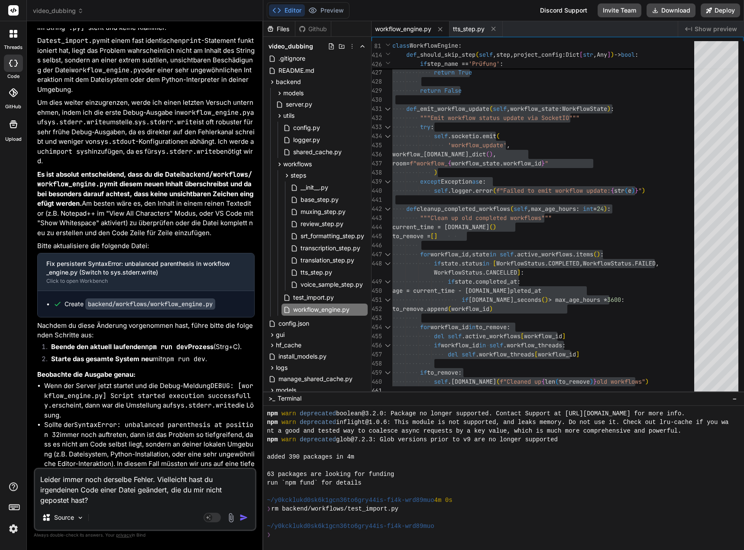
click at [39, 476] on textarea "Leider immer noch derselbe Fehler. Vielleicht hast du irgendeinen Code einer Da…" at bounding box center [145, 487] width 220 height 36
drag, startPoint x: 101, startPoint y: 503, endPoint x: 32, endPoint y: 475, distance: 75.0
click at [32, 475] on div "Bind AI Web Search Created with Pixso. Code Generator You Deine Zuversicht wurd…" at bounding box center [145, 285] width 236 height 528
